Goal: Task Accomplishment & Management: Complete application form

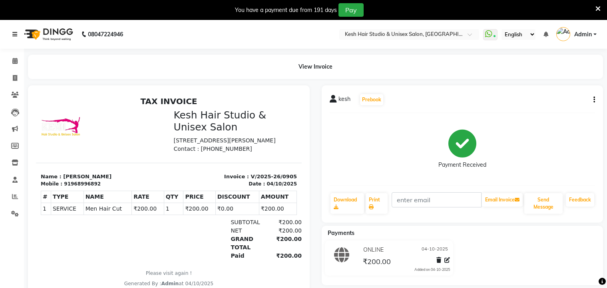
click at [16, 33] on icon at bounding box center [14, 35] width 5 height 6
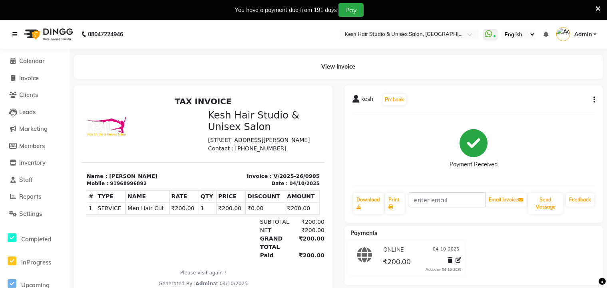
click at [16, 33] on icon at bounding box center [14, 35] width 5 height 6
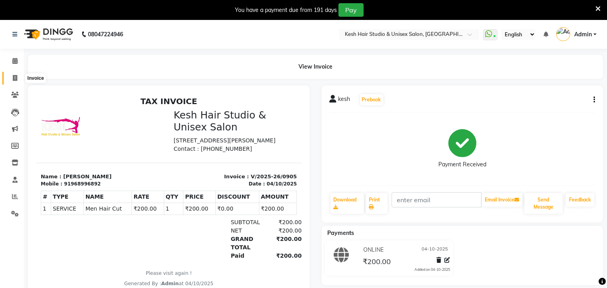
click at [16, 77] on icon at bounding box center [15, 78] width 4 height 6
select select "service"
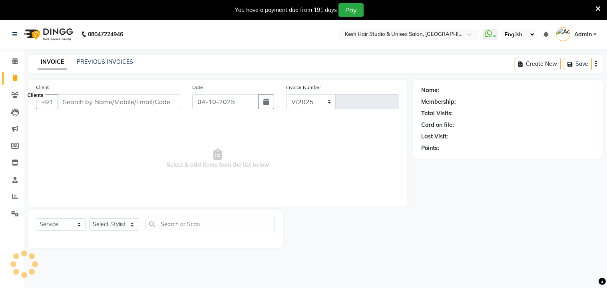
scroll to position [20, 0]
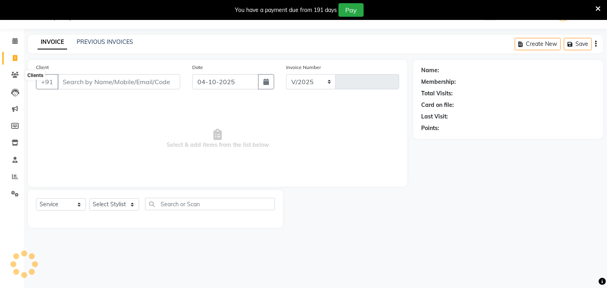
select select "5431"
type input "0906"
click at [112, 40] on link "PREVIOUS INVOICES" at bounding box center [105, 41] width 56 height 7
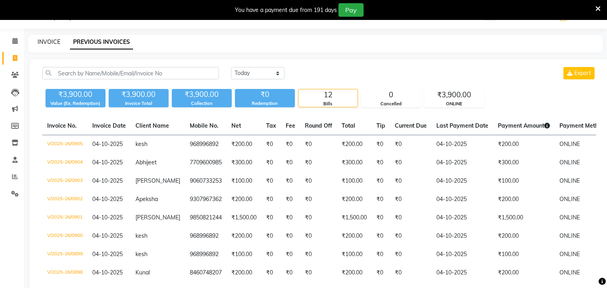
click at [51, 40] on link "INVOICE" at bounding box center [49, 41] width 23 height 7
select select "service"
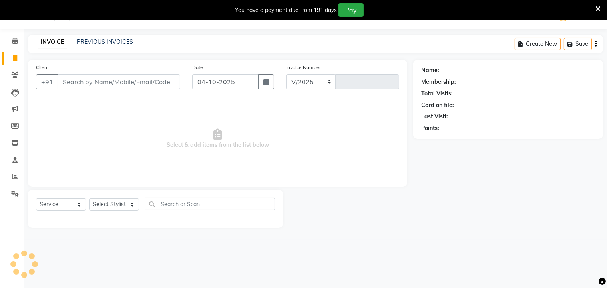
select select "5431"
type input "0906"
type input "968996892"
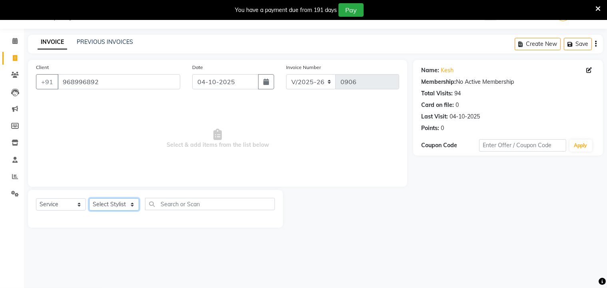
click at [125, 206] on select "Select Stylist Aditya [PERSON_NAME] [PERSON_NAME] Priyanka Saurabh Yash" at bounding box center [114, 205] width 50 height 12
select select "36302"
click at [89, 199] on select "Select Stylist Aditya [PERSON_NAME] [PERSON_NAME] Priyanka Saurabh Yash" at bounding box center [114, 205] width 50 height 12
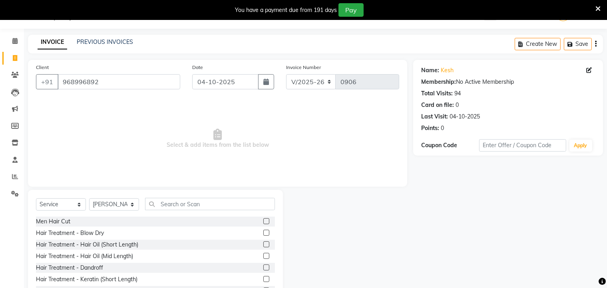
click at [263, 221] on label at bounding box center [266, 222] width 6 height 6
click at [263, 221] on input "checkbox" at bounding box center [265, 221] width 5 height 5
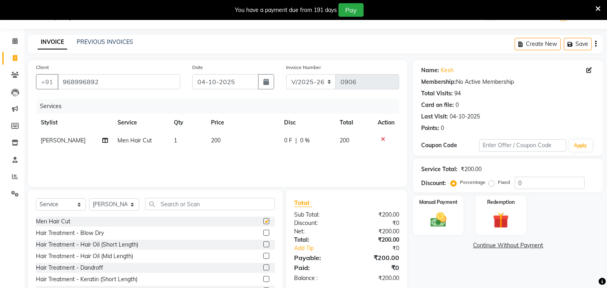
checkbox input "false"
click at [245, 200] on input "text" at bounding box center [210, 204] width 130 height 12
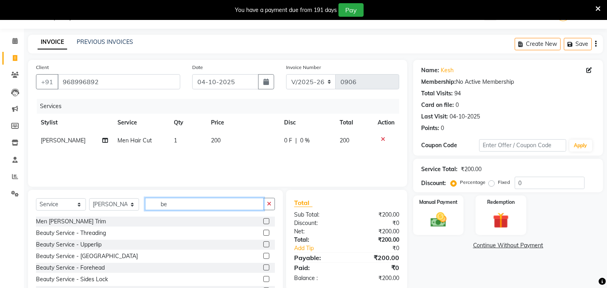
type input "be"
click at [263, 221] on label at bounding box center [266, 222] width 6 height 6
click at [263, 221] on input "checkbox" at bounding box center [265, 221] width 5 height 5
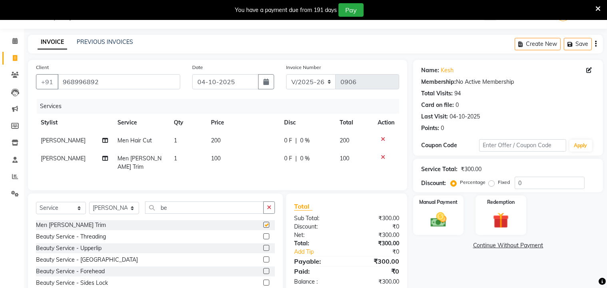
checkbox input "false"
click at [454, 226] on div "Manual Payment" at bounding box center [438, 215] width 52 height 41
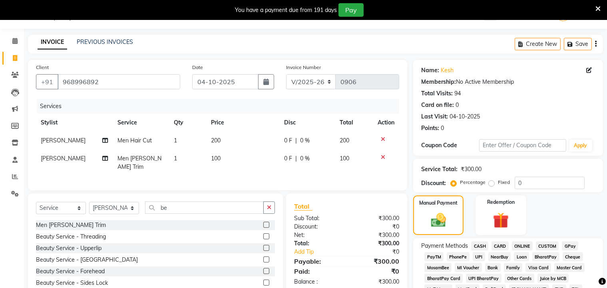
click at [517, 247] on span "ONLINE" at bounding box center [522, 246] width 21 height 9
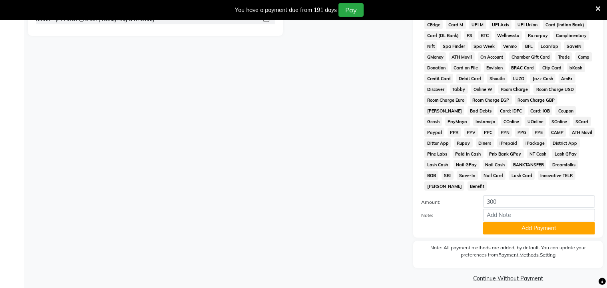
scroll to position [300, 0]
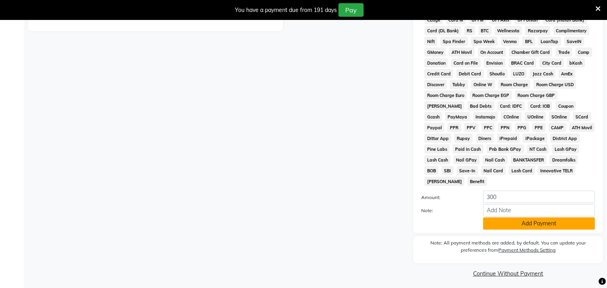
click at [521, 222] on button "Add Payment" at bounding box center [539, 224] width 112 height 12
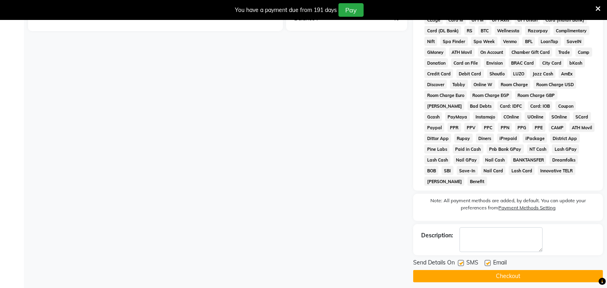
click at [507, 270] on button "Checkout" at bounding box center [508, 276] width 190 height 12
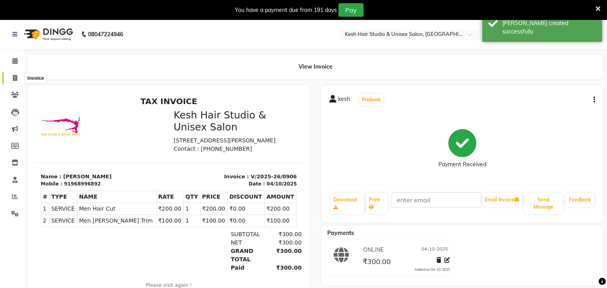
click at [14, 77] on icon at bounding box center [15, 78] width 4 height 6
select select "service"
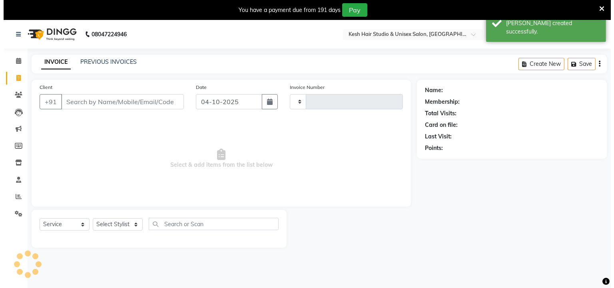
scroll to position [20, 0]
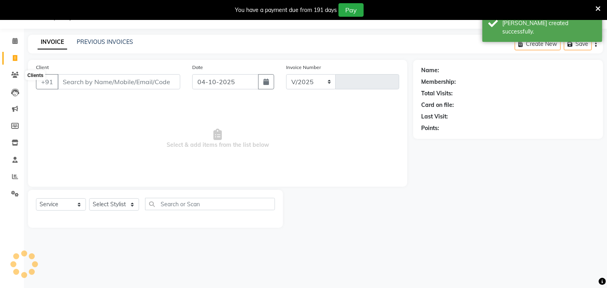
select select "5431"
type input "0907"
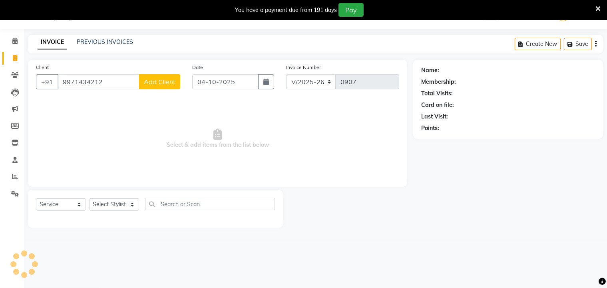
type input "9971434212"
click at [172, 82] on span "Add Client" at bounding box center [160, 82] width 32 height 8
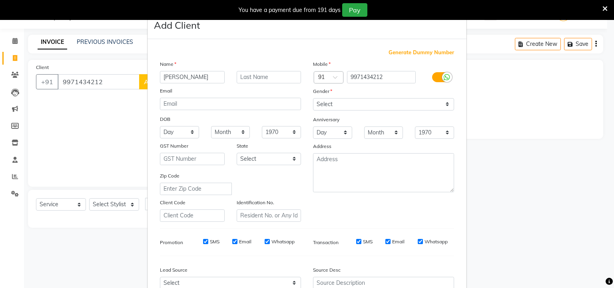
type input "[PERSON_NAME]"
click at [326, 106] on select "Select [DEMOGRAPHIC_DATA] [DEMOGRAPHIC_DATA] Other Prefer Not To Say" at bounding box center [383, 104] width 141 height 12
select select "[DEMOGRAPHIC_DATA]"
click at [313, 99] on select "Select [DEMOGRAPHIC_DATA] [DEMOGRAPHIC_DATA] Other Prefer Not To Say" at bounding box center [383, 104] width 141 height 12
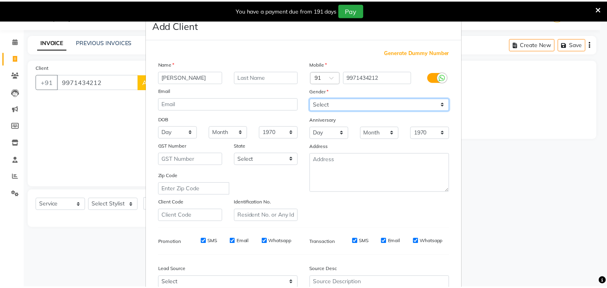
scroll to position [85, 0]
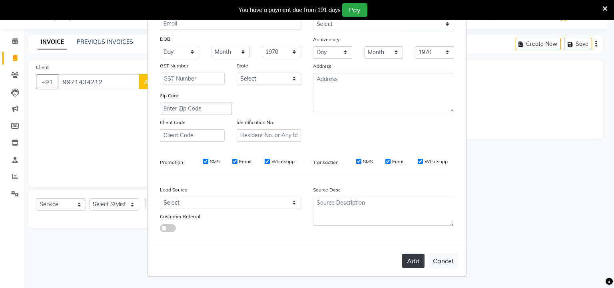
click at [408, 262] on button "Add" at bounding box center [413, 261] width 22 height 14
select select
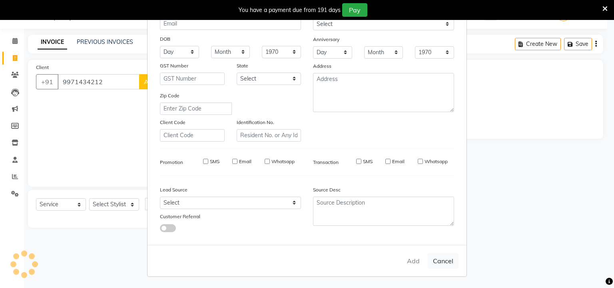
select select
checkbox input "false"
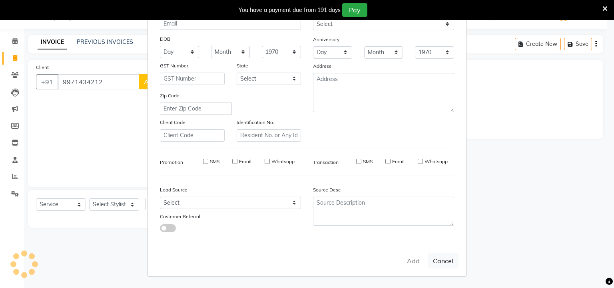
checkbox input "false"
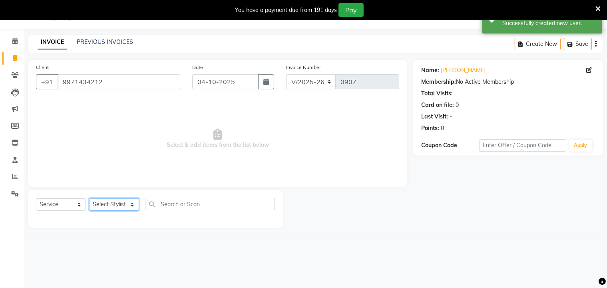
click at [125, 209] on select "Select Stylist Aditya [PERSON_NAME] [PERSON_NAME] Priyanka Saurabh Yash" at bounding box center [114, 205] width 50 height 12
select select "36303"
click at [89, 199] on select "Select Stylist Aditya [PERSON_NAME] [PERSON_NAME] Priyanka Saurabh Yash" at bounding box center [114, 205] width 50 height 12
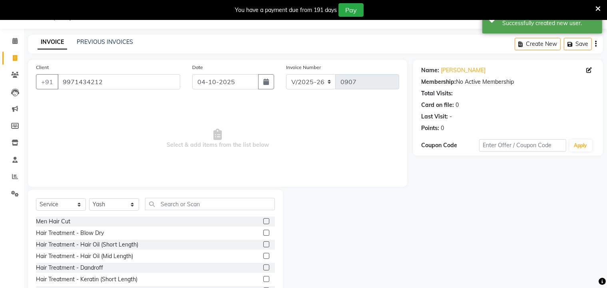
click at [263, 221] on label at bounding box center [266, 222] width 6 height 6
click at [263, 221] on input "checkbox" at bounding box center [265, 221] width 5 height 5
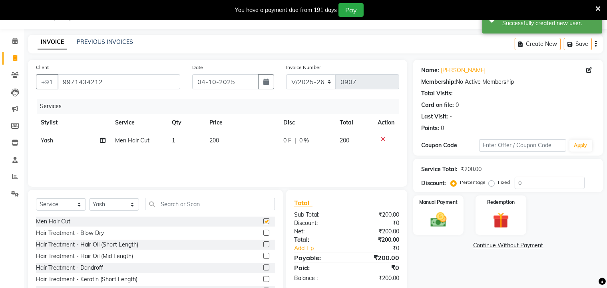
checkbox input "false"
click at [253, 205] on input "text" at bounding box center [210, 204] width 130 height 12
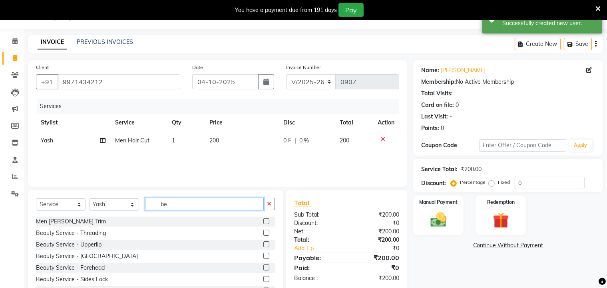
type input "be"
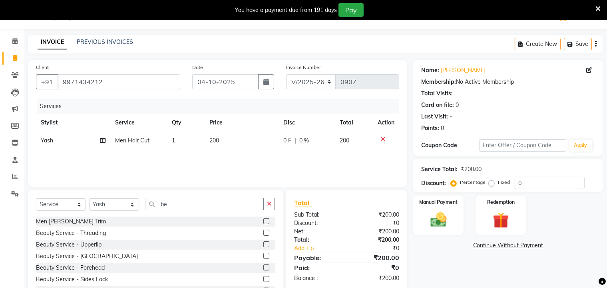
click at [263, 222] on label at bounding box center [266, 222] width 6 height 6
click at [263, 222] on input "checkbox" at bounding box center [265, 221] width 5 height 5
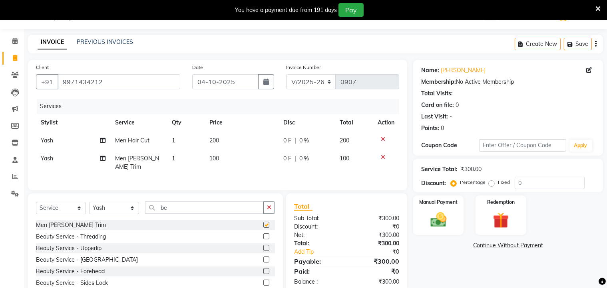
checkbox input "false"
click at [447, 227] on img at bounding box center [438, 220] width 27 height 19
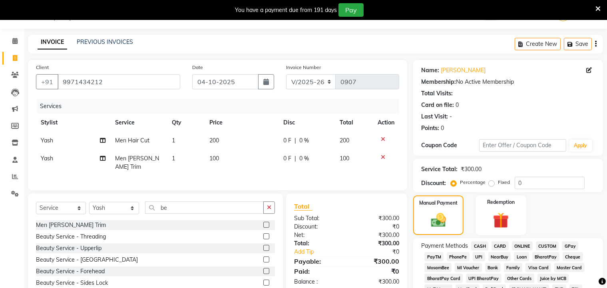
click at [526, 244] on span "ONLINE" at bounding box center [522, 246] width 21 height 9
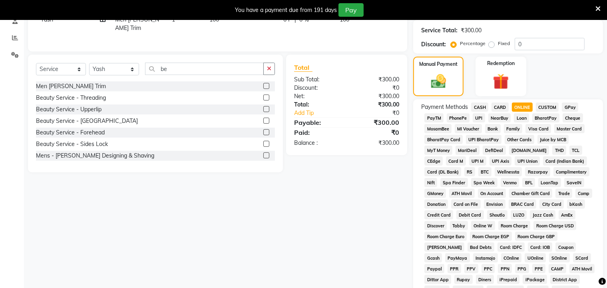
scroll to position [300, 0]
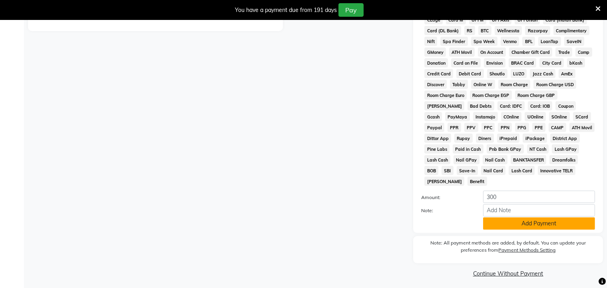
click at [527, 218] on button "Add Payment" at bounding box center [539, 224] width 112 height 12
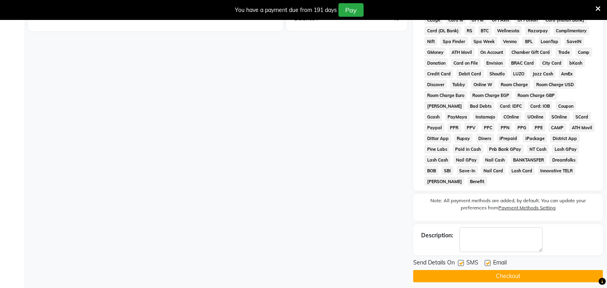
click at [500, 270] on button "Checkout" at bounding box center [508, 276] width 190 height 12
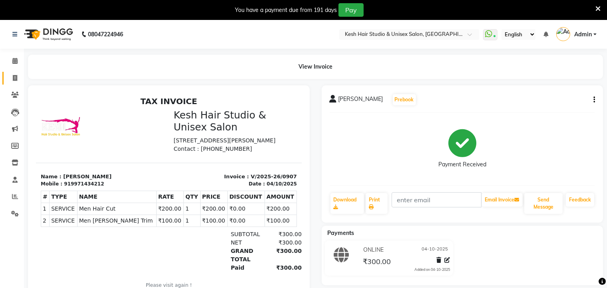
drag, startPoint x: 500, startPoint y: 270, endPoint x: 12, endPoint y: 78, distance: 525.0
click at [12, 78] on span at bounding box center [15, 78] width 14 height 9
select select "service"
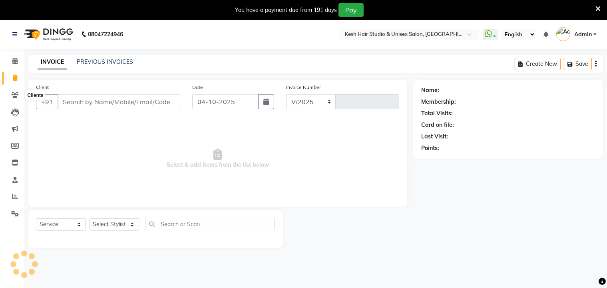
select select "5431"
type input "0908"
